Goal: Find specific page/section: Find specific page/section

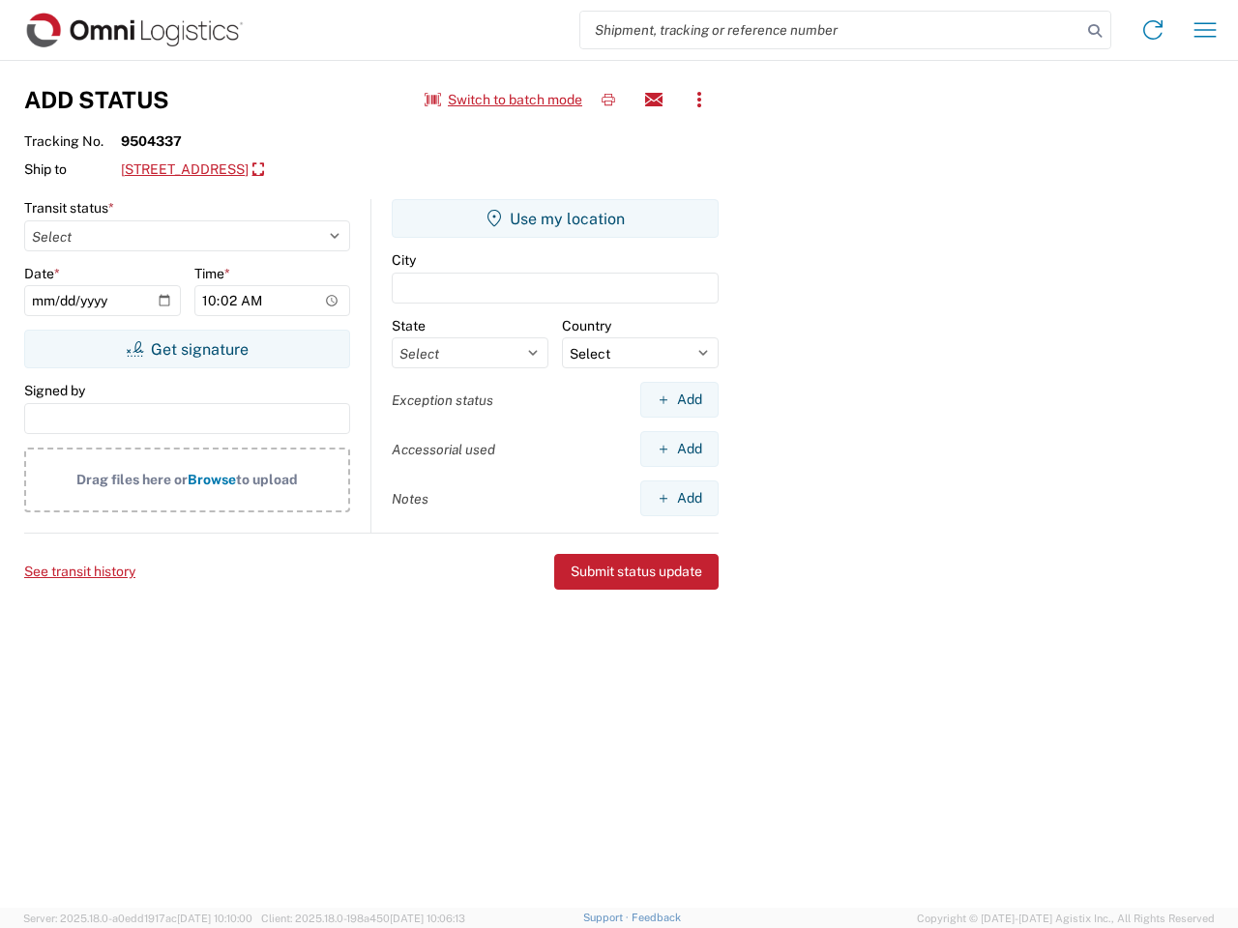
click at [831, 30] on input "search" at bounding box center [830, 30] width 501 height 37
click at [1095, 31] on icon at bounding box center [1094, 30] width 27 height 27
click at [1153, 30] on icon at bounding box center [1152, 30] width 31 height 31
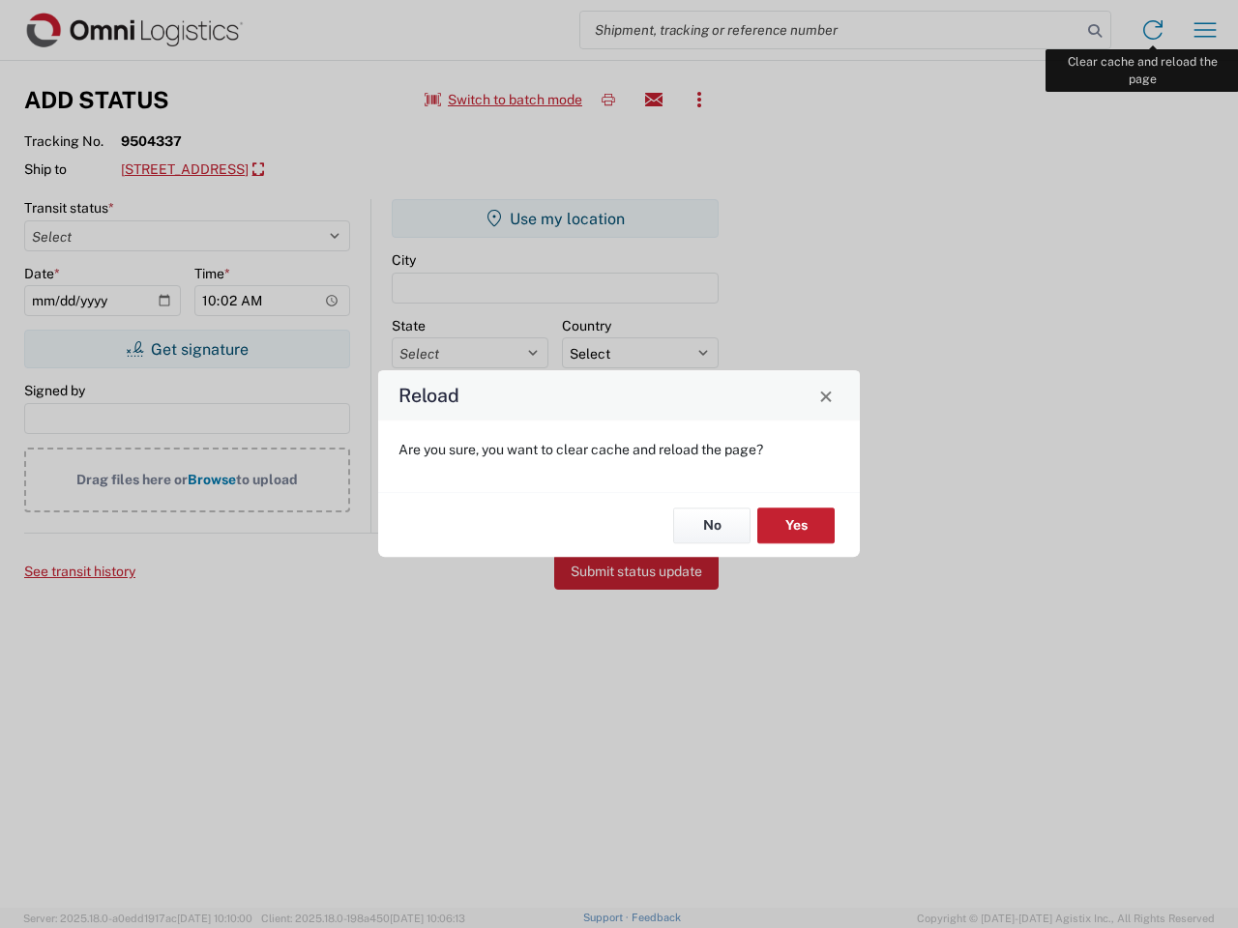
click at [1205, 30] on div "Reload Are you sure, you want to clear cache and reload the page? No Yes" at bounding box center [619, 464] width 1238 height 928
click at [504, 100] on div "Reload Are you sure, you want to clear cache and reload the page? No Yes" at bounding box center [619, 464] width 1238 height 928
click at [608, 100] on div "Reload Are you sure, you want to clear cache and reload the page? No Yes" at bounding box center [619, 464] width 1238 height 928
click at [654, 100] on div "Reload Are you sure, you want to clear cache and reload the page? No Yes" at bounding box center [619, 464] width 1238 height 928
click at [699, 100] on div "Reload Are you sure, you want to clear cache and reload the page? No Yes" at bounding box center [619, 464] width 1238 height 928
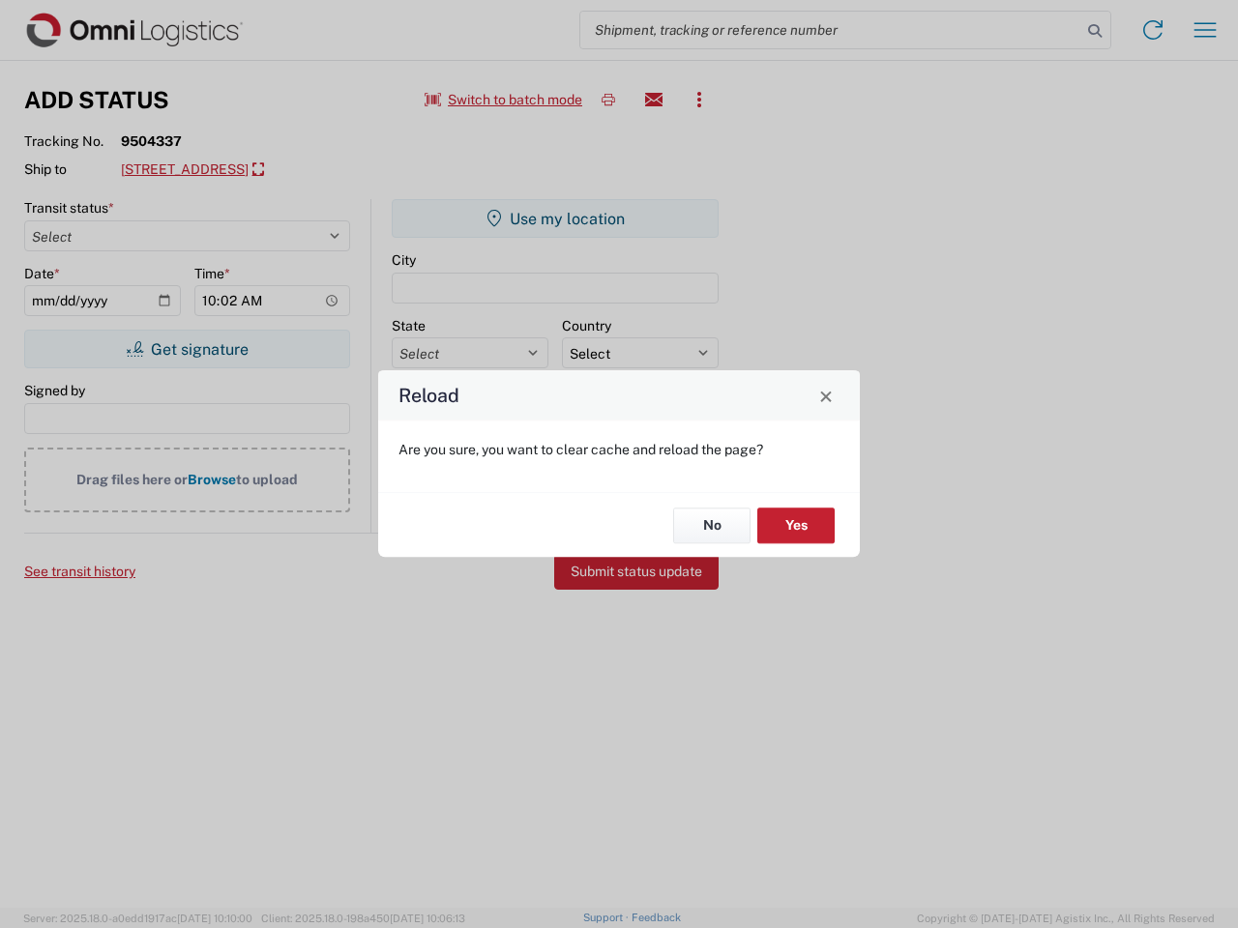
click at [307, 170] on div "Reload Are you sure, you want to clear cache and reload the page? No Yes" at bounding box center [619, 464] width 1238 height 928
click at [187, 349] on div "Reload Are you sure, you want to clear cache and reload the page? No Yes" at bounding box center [619, 464] width 1238 height 928
